Goal: Task Accomplishment & Management: Use online tool/utility

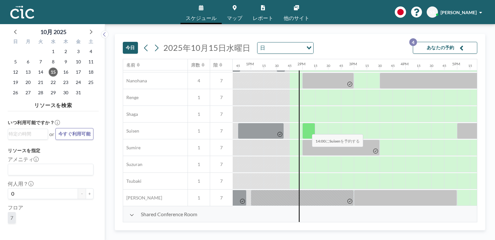
scroll to position [260, 652]
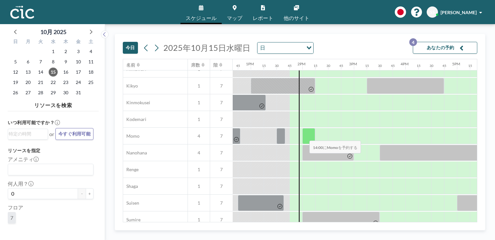
click at [304, 137] on div at bounding box center [308, 136] width 13 height 16
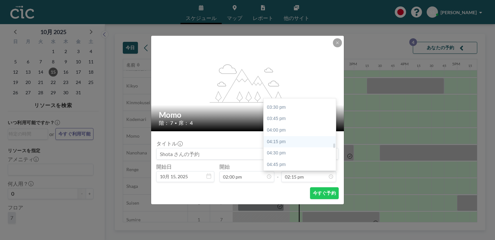
scroll to position [697, 0]
click at [292, 142] on div "04:00 pm" at bounding box center [301, 141] width 74 height 12
type input "04:00 pm"
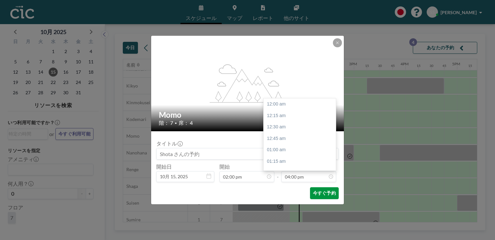
scroll to position [734, 0]
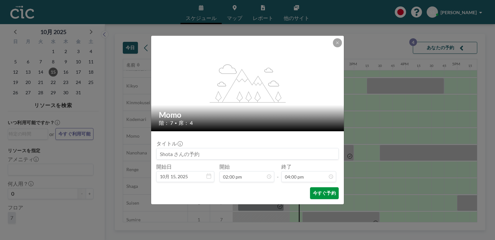
click at [317, 192] on button "今すぐ予約" at bounding box center [324, 194] width 29 height 12
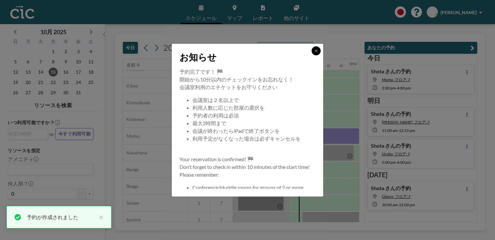
click at [318, 50] on button at bounding box center [316, 50] width 9 height 9
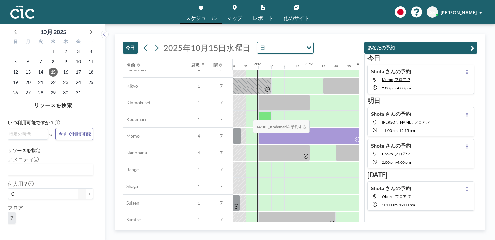
scroll to position [260, 696]
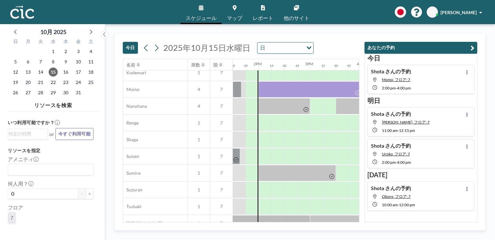
drag, startPoint x: 277, startPoint y: 222, endPoint x: 285, endPoint y: 222, distance: 7.4
click at [285, 222] on div "名前 席数 階 12AM 15 30 45 1AM 15 30 45 2AM 15 30 45 3AM 15 30 45 4AM 15 30 45 5AM 1…" at bounding box center [241, 141] width 236 height 164
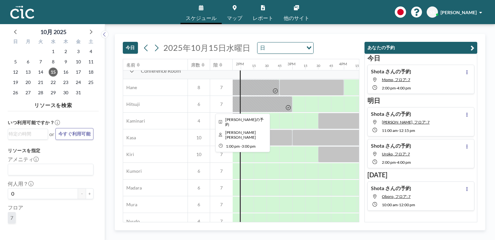
scroll to position [0, 714]
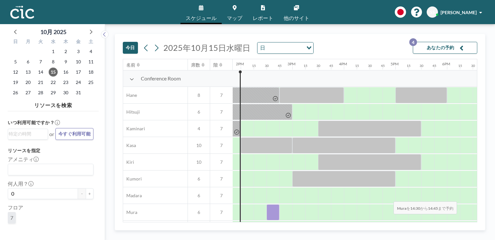
click at [270, 220] on div "名前 席数 階 12AM 15 30 45 1AM 15 30 45 2AM 15 30 45 3AM 15 30 45 4AM 15 30 45 5AM 1…" at bounding box center [300, 140] width 354 height 163
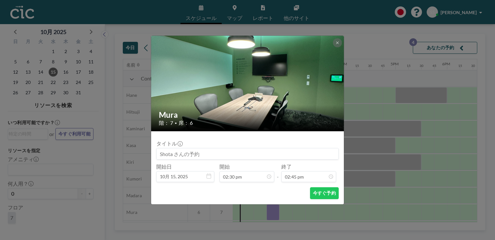
scroll to position [677, 0]
click at [338, 43] on icon at bounding box center [337, 43] width 2 height 2
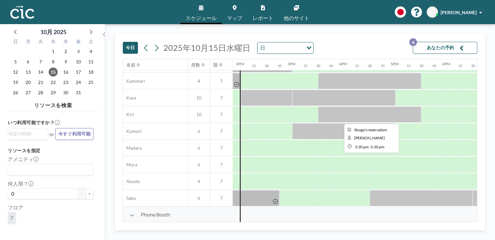
scroll to position [0, 714]
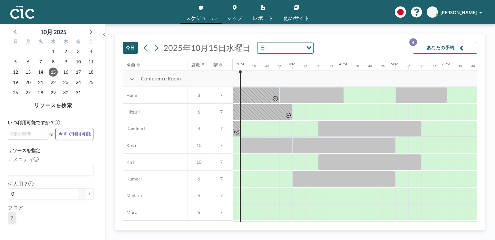
click at [230, 5] on link "マップ" at bounding box center [235, 12] width 26 height 24
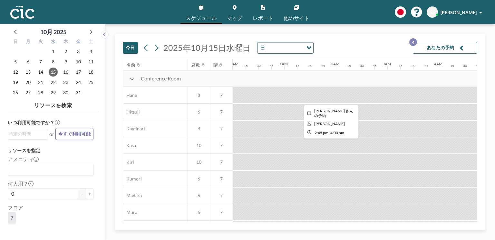
scroll to position [0, 696]
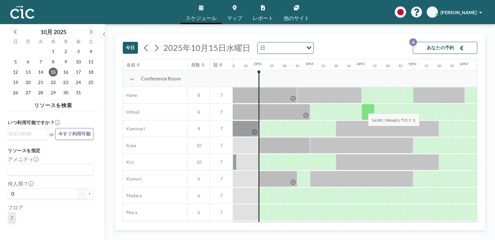
click at [363, 110] on div at bounding box center [367, 112] width 13 height 16
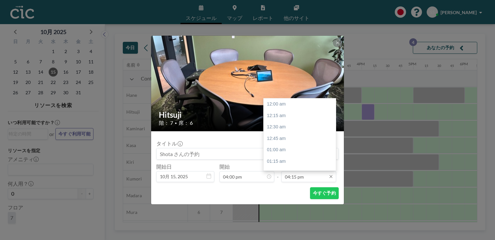
scroll to position [745, 0]
click at [298, 137] on div "05:00 pm" at bounding box center [301, 139] width 74 height 12
type input "05:00 pm"
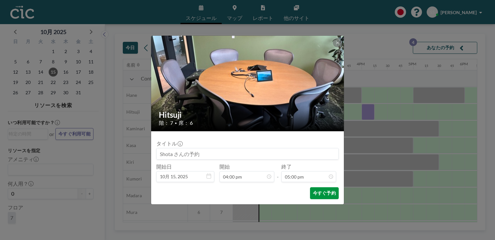
click at [323, 195] on button "今すぐ予約" at bounding box center [324, 194] width 29 height 12
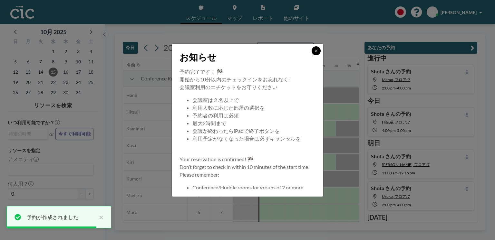
click at [320, 50] on button at bounding box center [316, 50] width 9 height 9
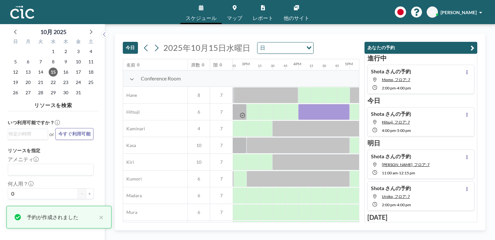
scroll to position [0, 766]
